Goal: Transaction & Acquisition: Purchase product/service

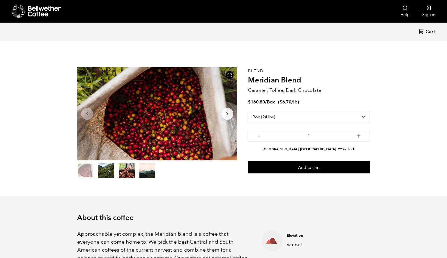
select select "box"
click at [405, 11] on link "Help" at bounding box center [405, 11] width 22 height 23
click at [426, 15] on link "Sign in" at bounding box center [429, 11] width 26 height 23
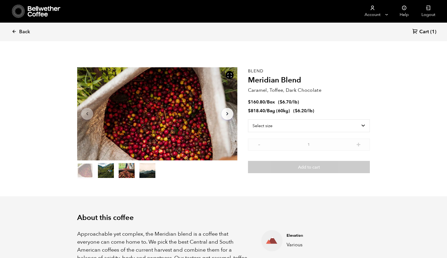
scroll to position [231, 283]
select select "box"
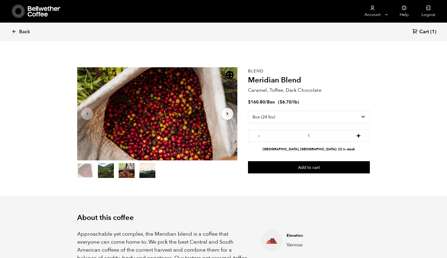
click at [359, 136] on button "+" at bounding box center [358, 134] width 7 height 5
type input "4"
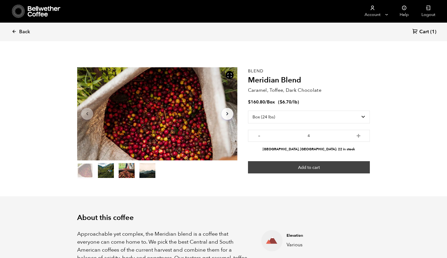
click at [313, 166] on button "Add to cart" at bounding box center [309, 167] width 122 height 12
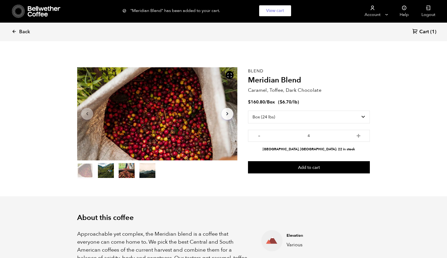
click at [425, 31] on span "Cart" at bounding box center [424, 32] width 10 height 6
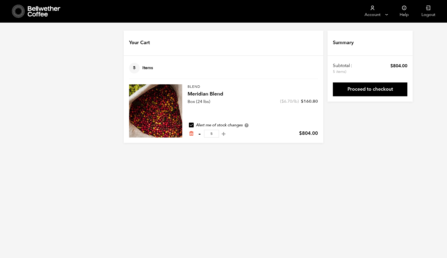
click at [200, 135] on button "-" at bounding box center [199, 133] width 7 height 5
type input "4"
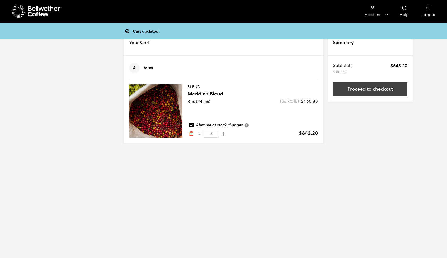
click at [370, 91] on link "Proceed to checkout" at bounding box center [370, 89] width 74 height 14
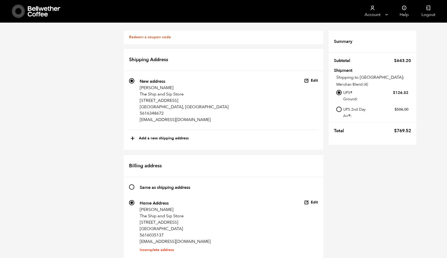
scroll to position [105, 0]
click at [315, 200] on button "Edit" at bounding box center [311, 202] width 14 height 5
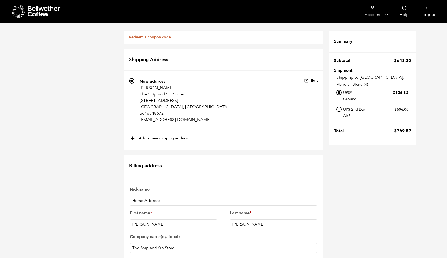
scroll to position [195, 0]
type input "15616035137"
type input "n/a"
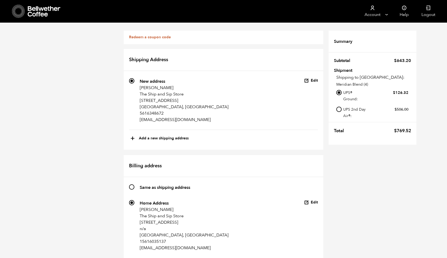
scroll to position [0, 0]
click at [148, 38] on link "Redeem a coupon code" at bounding box center [150, 37] width 42 height 5
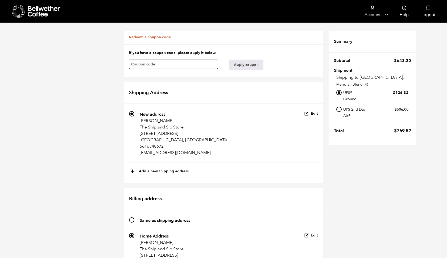
click at [145, 36] on link "Redeem a coupon code" at bounding box center [150, 37] width 42 height 5
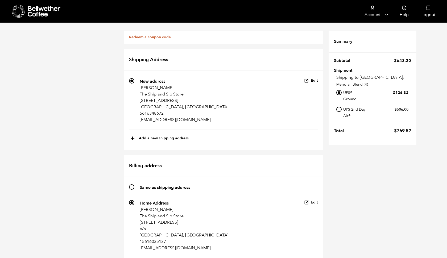
click at [145, 36] on link "Redeem a coupon code" at bounding box center [150, 37] width 42 height 5
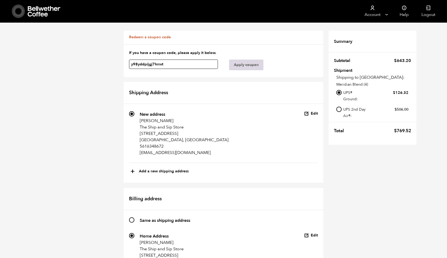
type input "y98yddpijgj7hmvt"
click at [252, 62] on button "Apply coupon" at bounding box center [246, 65] width 34 height 11
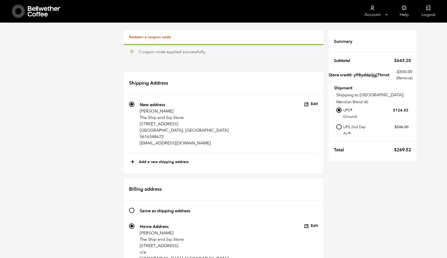
scroll to position [258, 0]
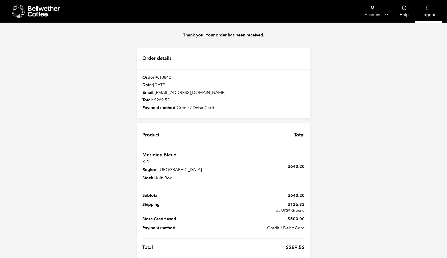
click at [427, 12] on link "Logout" at bounding box center [428, 11] width 27 height 23
